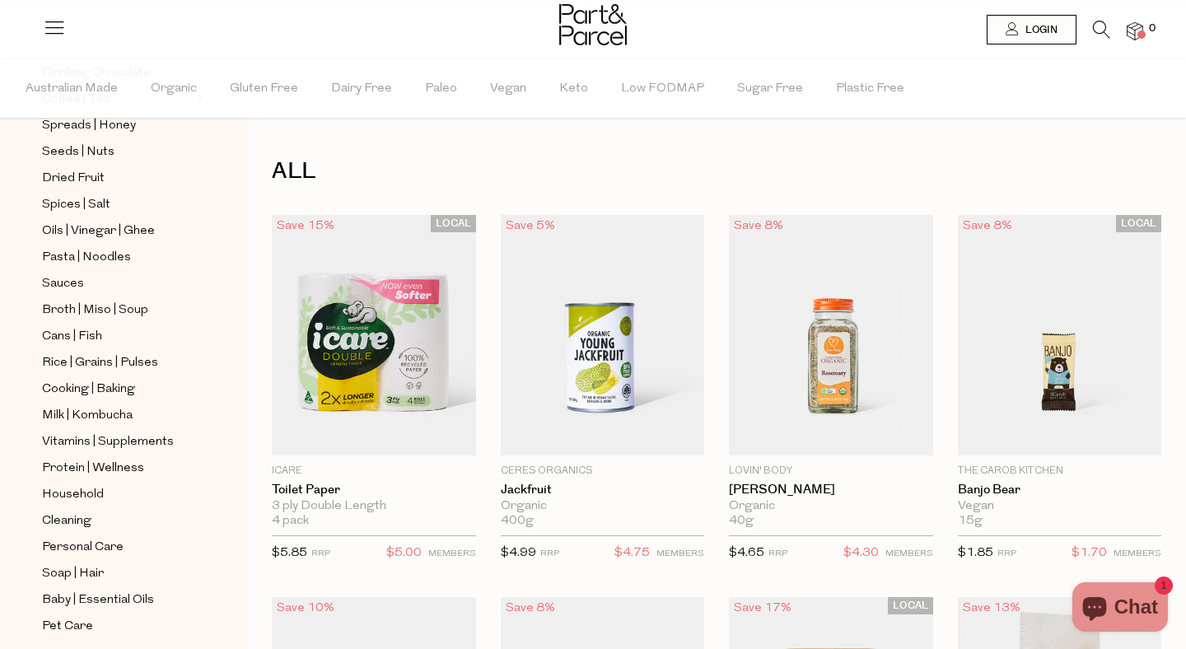
scroll to position [418, 0]
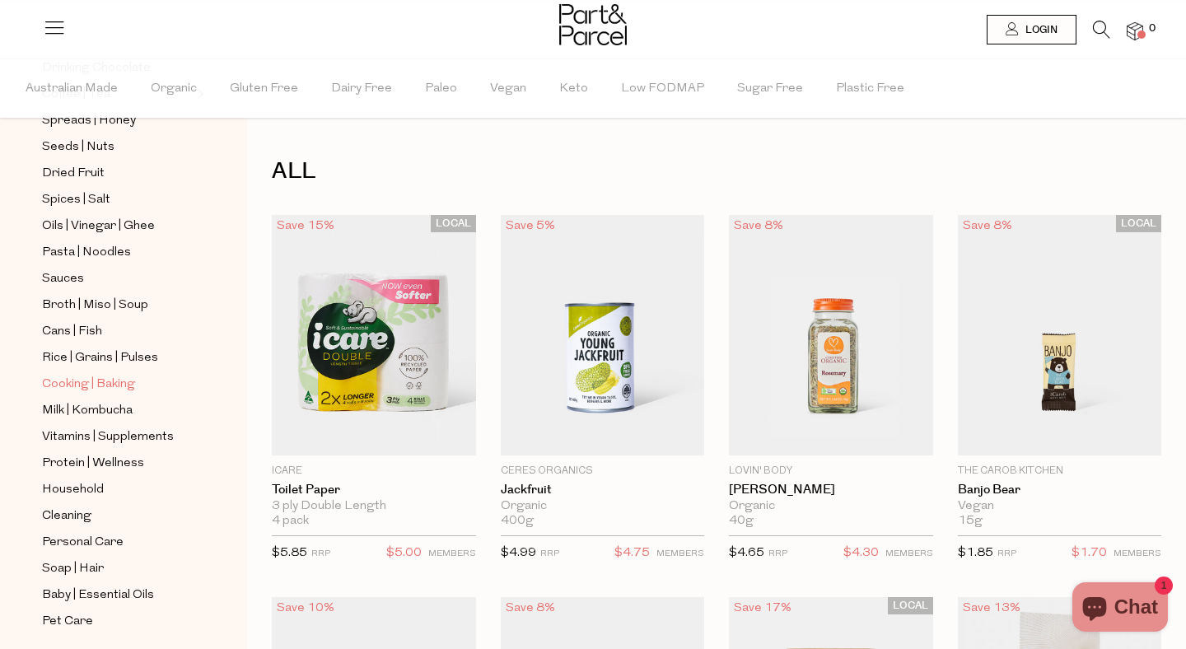
click at [101, 385] on span "Cooking | Baking" at bounding box center [88, 385] width 93 height 20
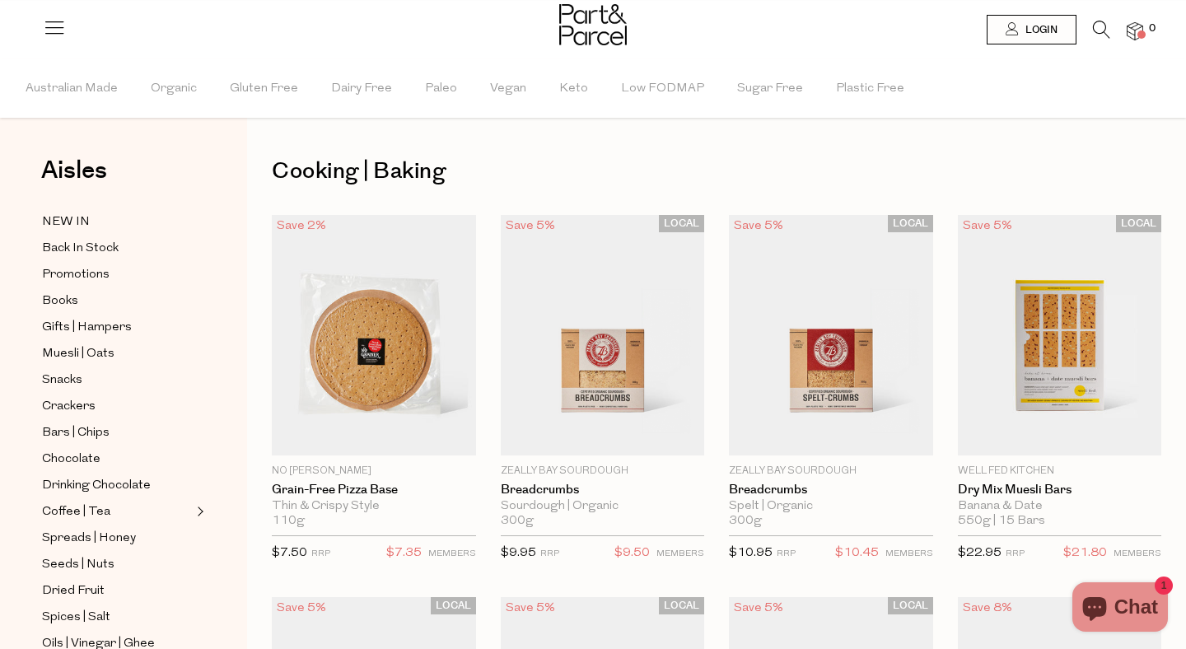
click at [1096, 36] on icon at bounding box center [1101, 30] width 17 height 18
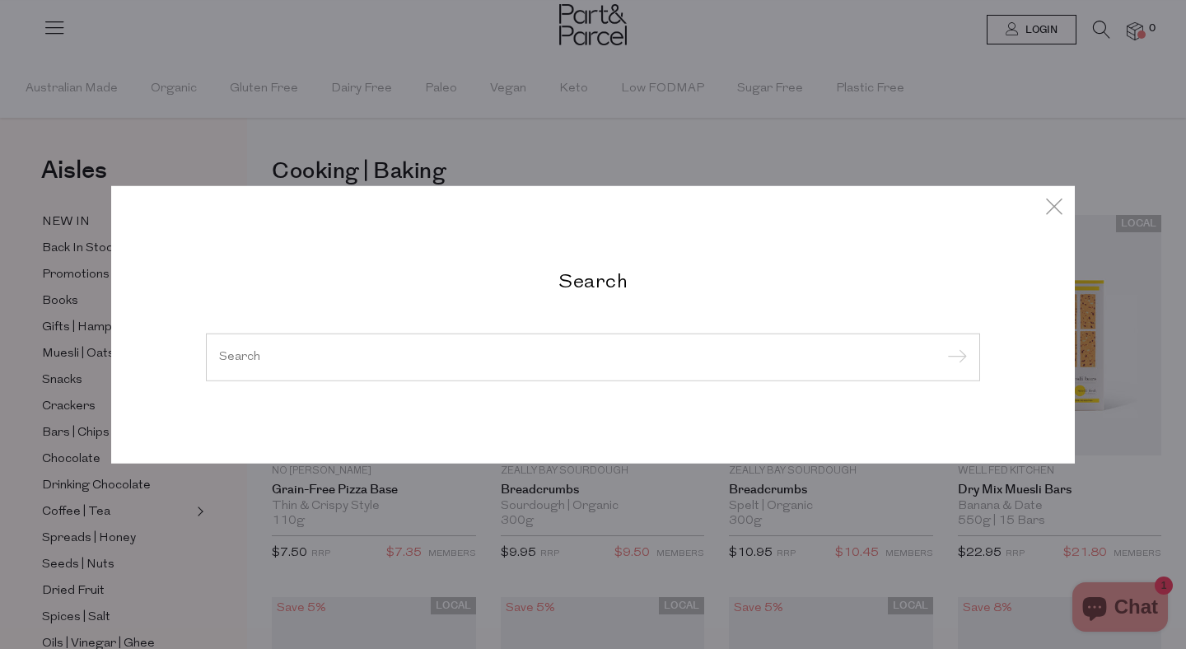
click at [564, 270] on h2 "Search" at bounding box center [593, 280] width 774 height 24
click at [546, 374] on div at bounding box center [593, 358] width 774 height 48
click at [529, 357] on input "search" at bounding box center [593, 357] width 748 height 12
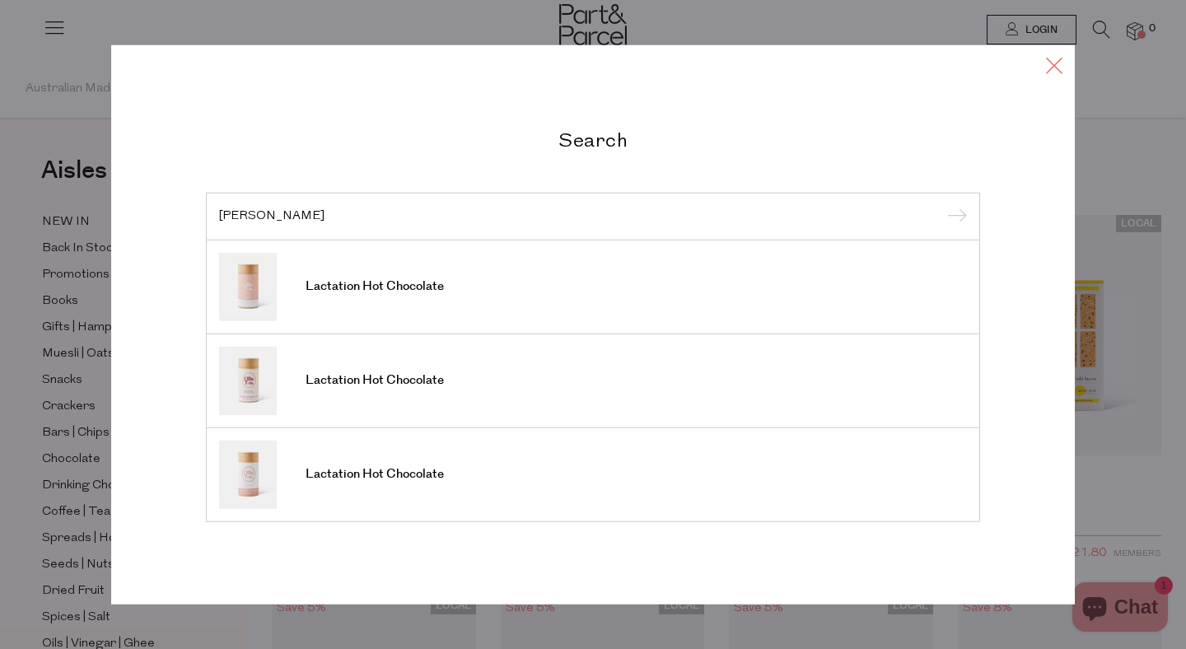
type input "ollie"
click at [1051, 60] on icon at bounding box center [1054, 66] width 25 height 24
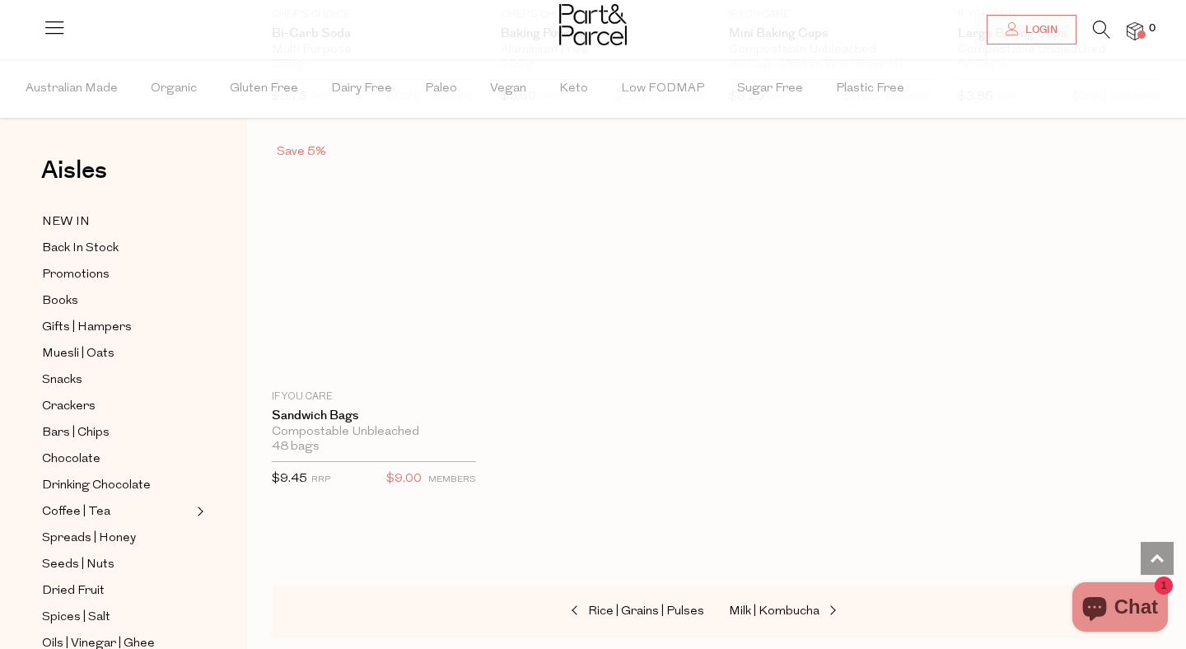
scroll to position [8007, 0]
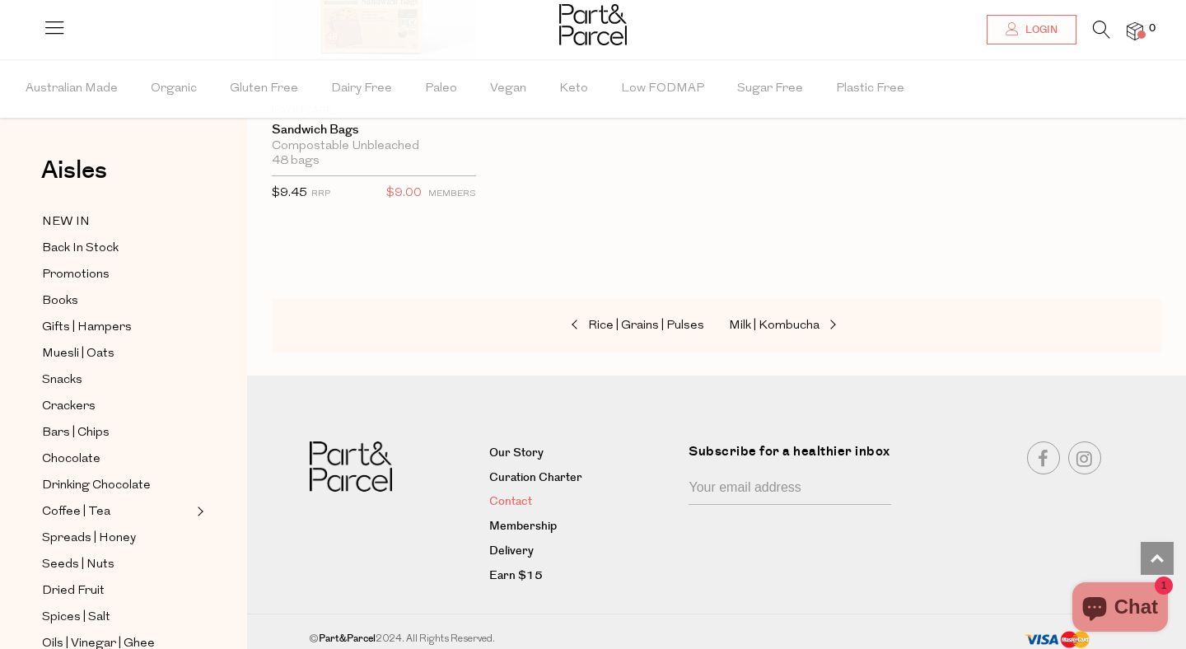
click at [553, 493] on link "Contact" at bounding box center [583, 503] width 188 height 20
